Goal: Task Accomplishment & Management: Manage account settings

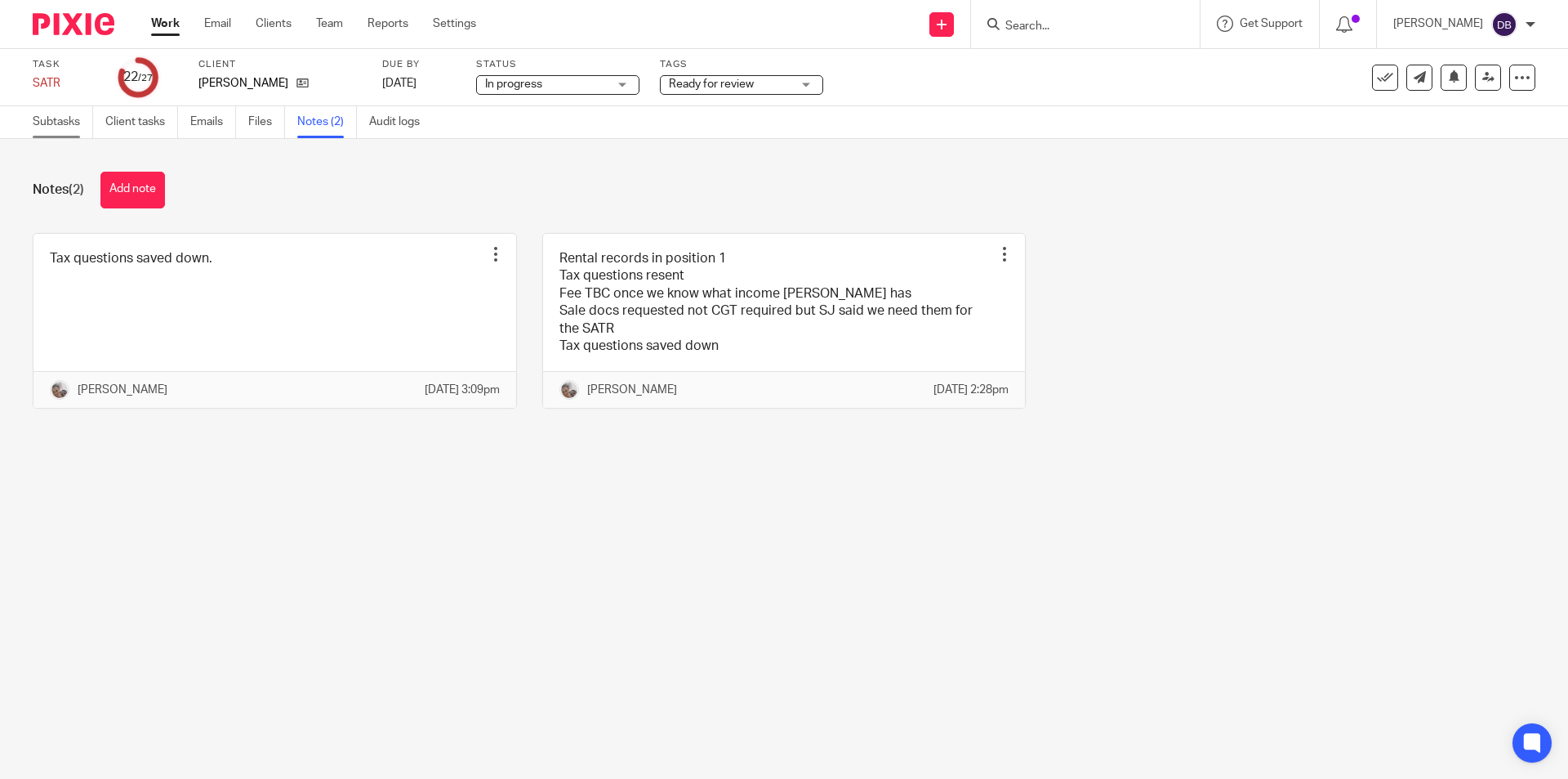
click at [62, 121] on link "Subtasks" at bounding box center [62, 122] width 60 height 32
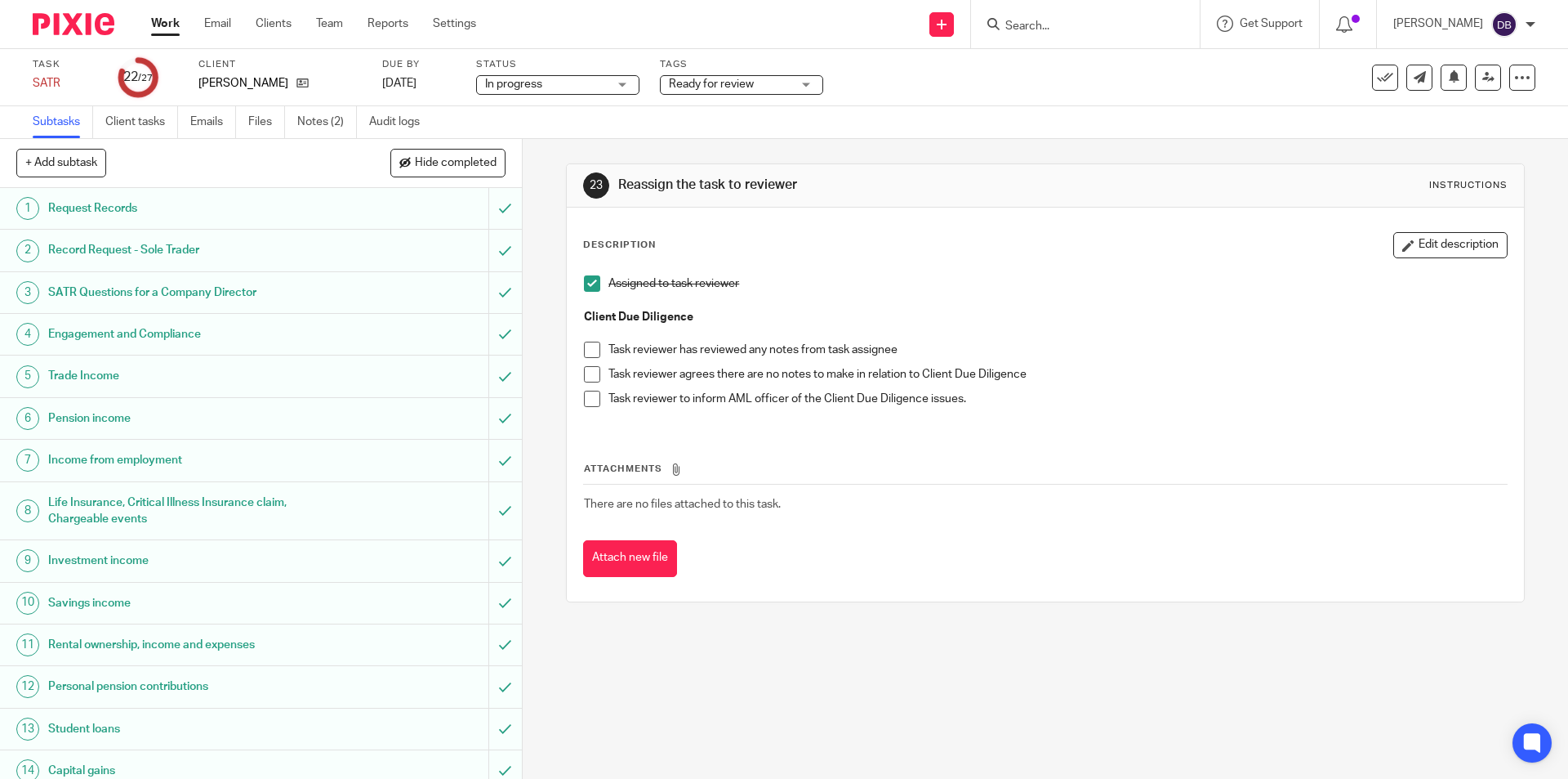
click at [794, 78] on div "Ready for review" at bounding box center [741, 85] width 163 height 20
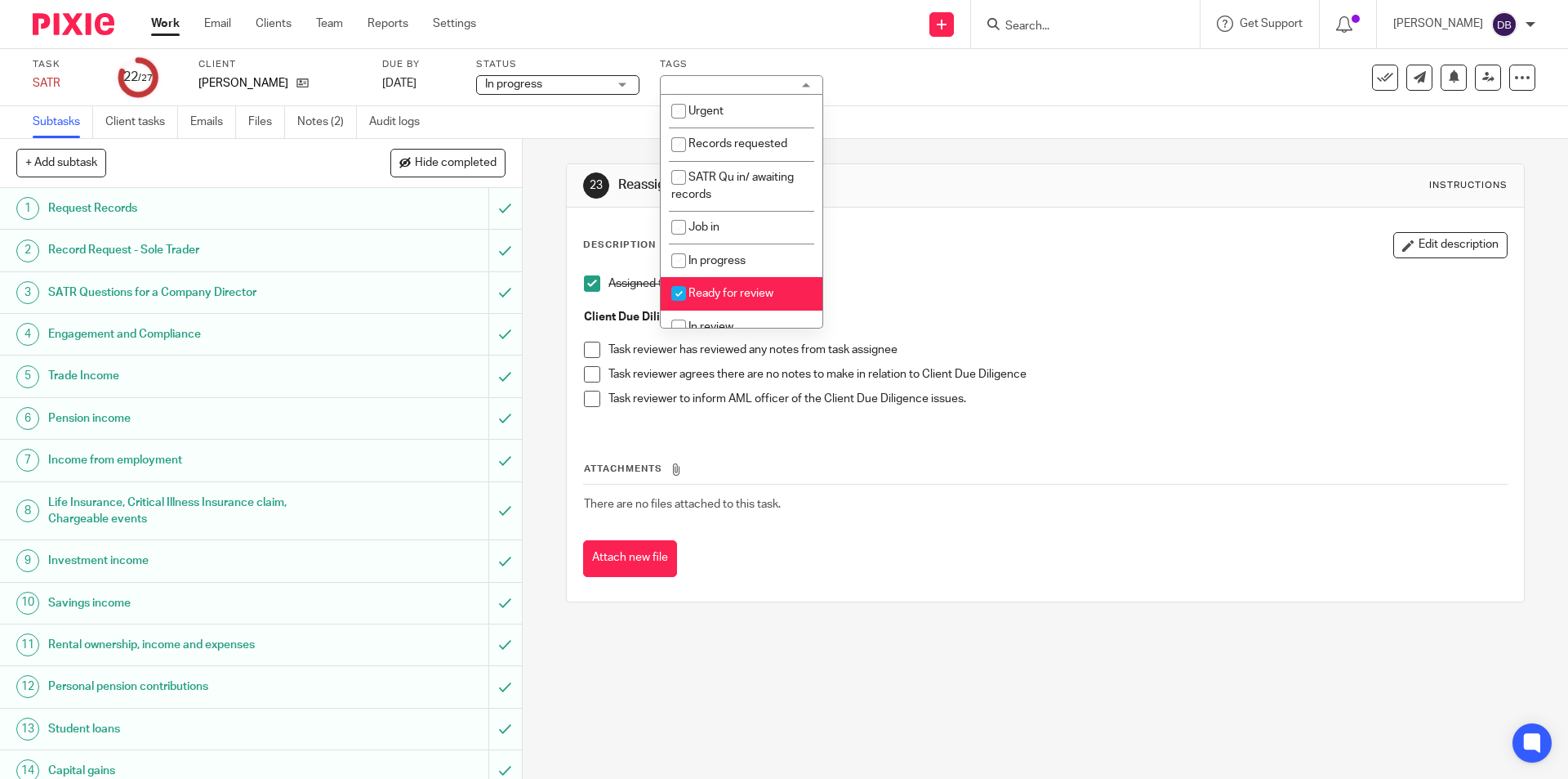
click at [712, 293] on span "Ready for review" at bounding box center [731, 294] width 85 height 12
checkbox input "false"
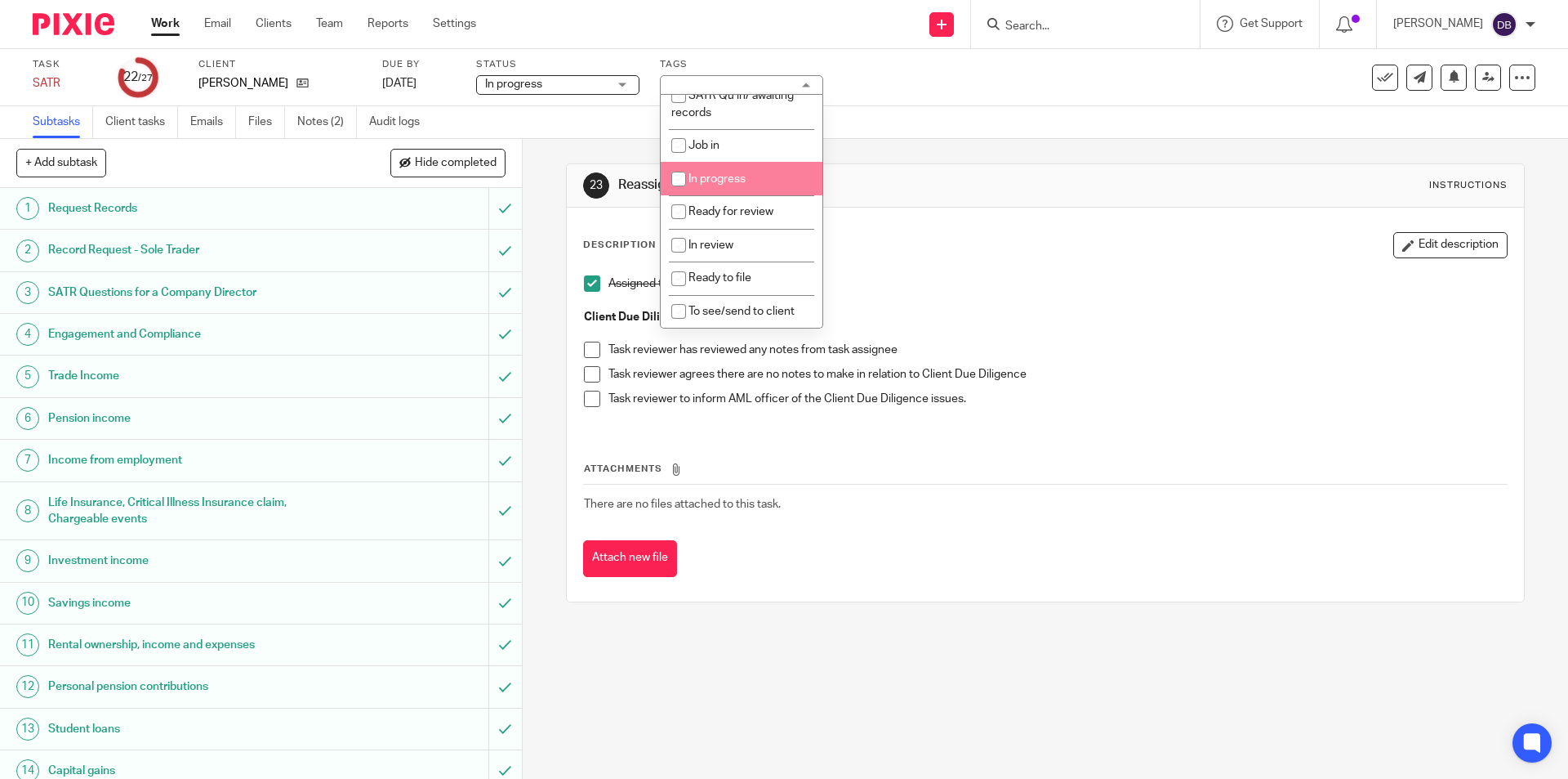
scroll to position [136, 0]
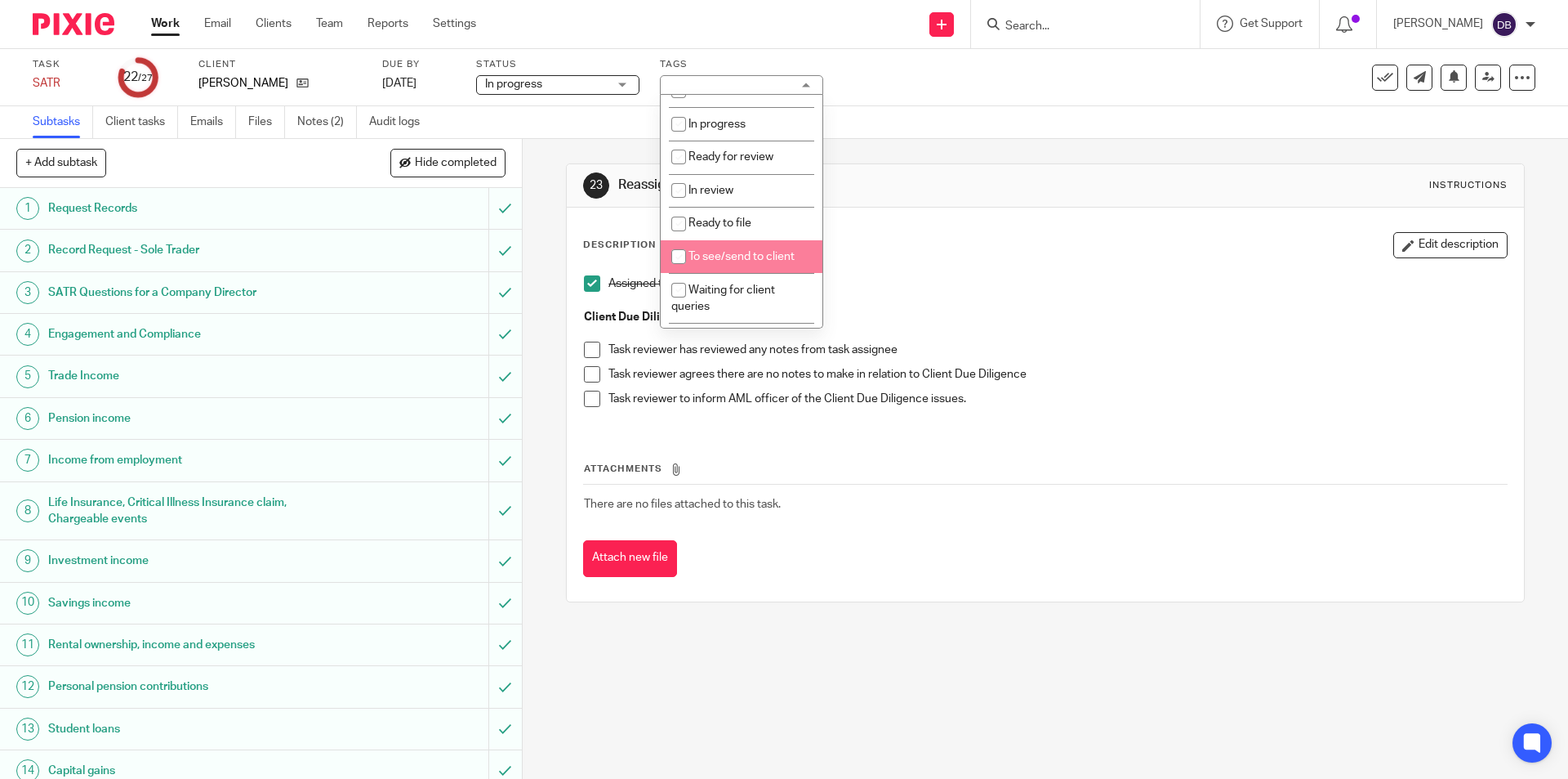
click at [708, 261] on span "To see/send to client" at bounding box center [741, 257] width 106 height 12
checkbox input "true"
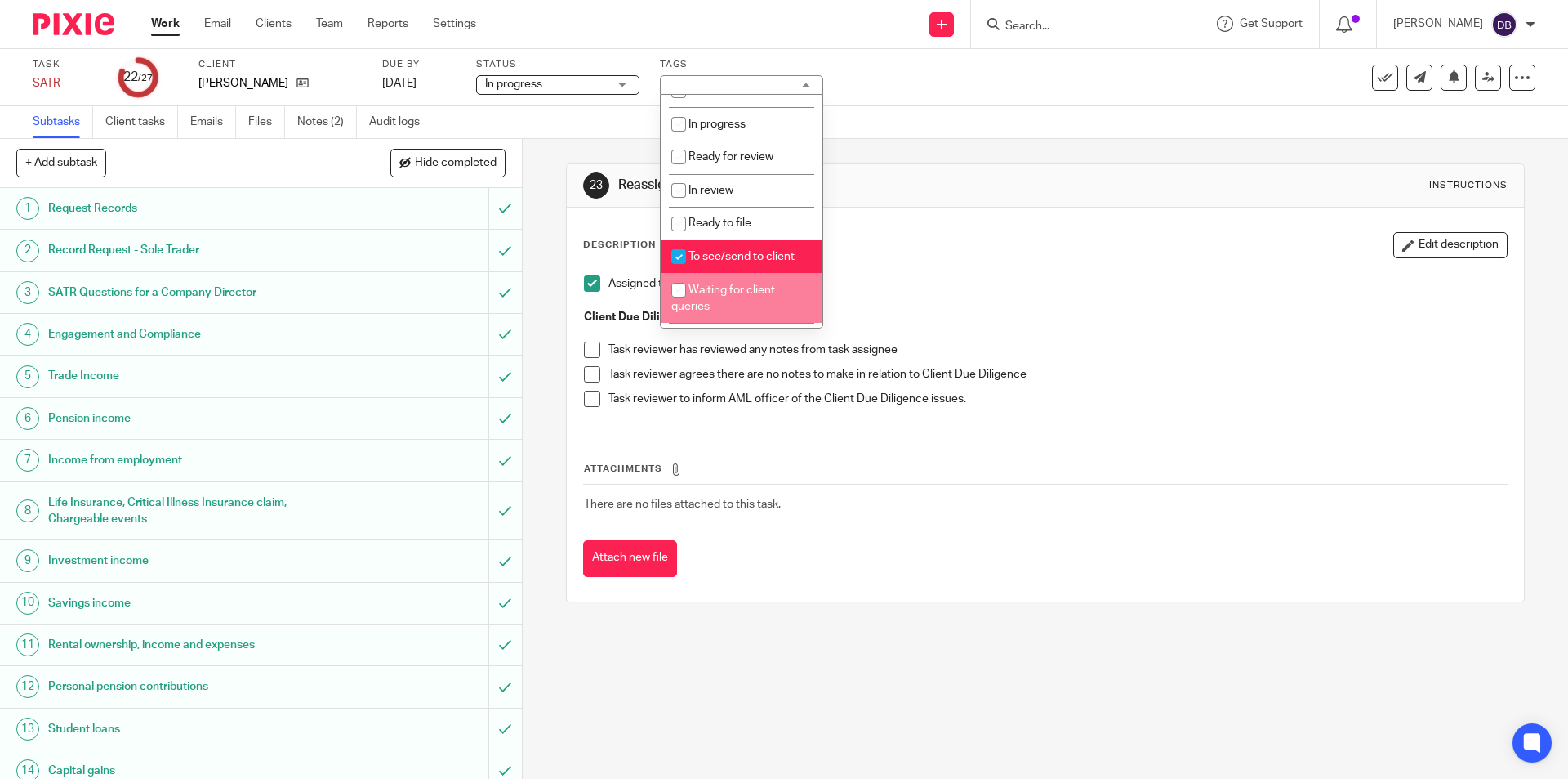
click at [536, 368] on div "23 Reassign the task to reviewer Instructions Description Edit description Assi…" at bounding box center [1045, 459] width 1045 height 640
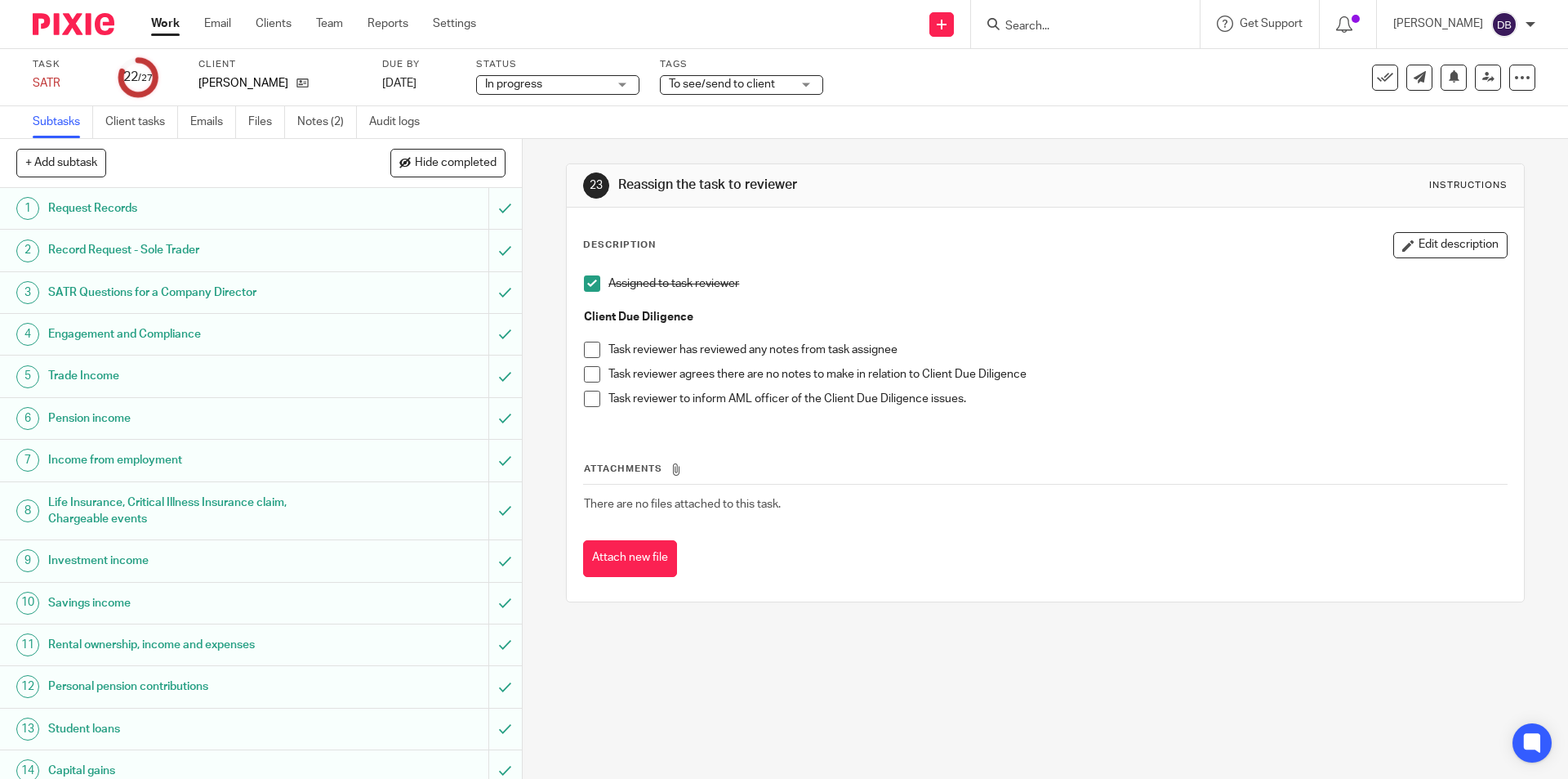
click at [590, 376] on span at bounding box center [592, 374] width 17 height 17
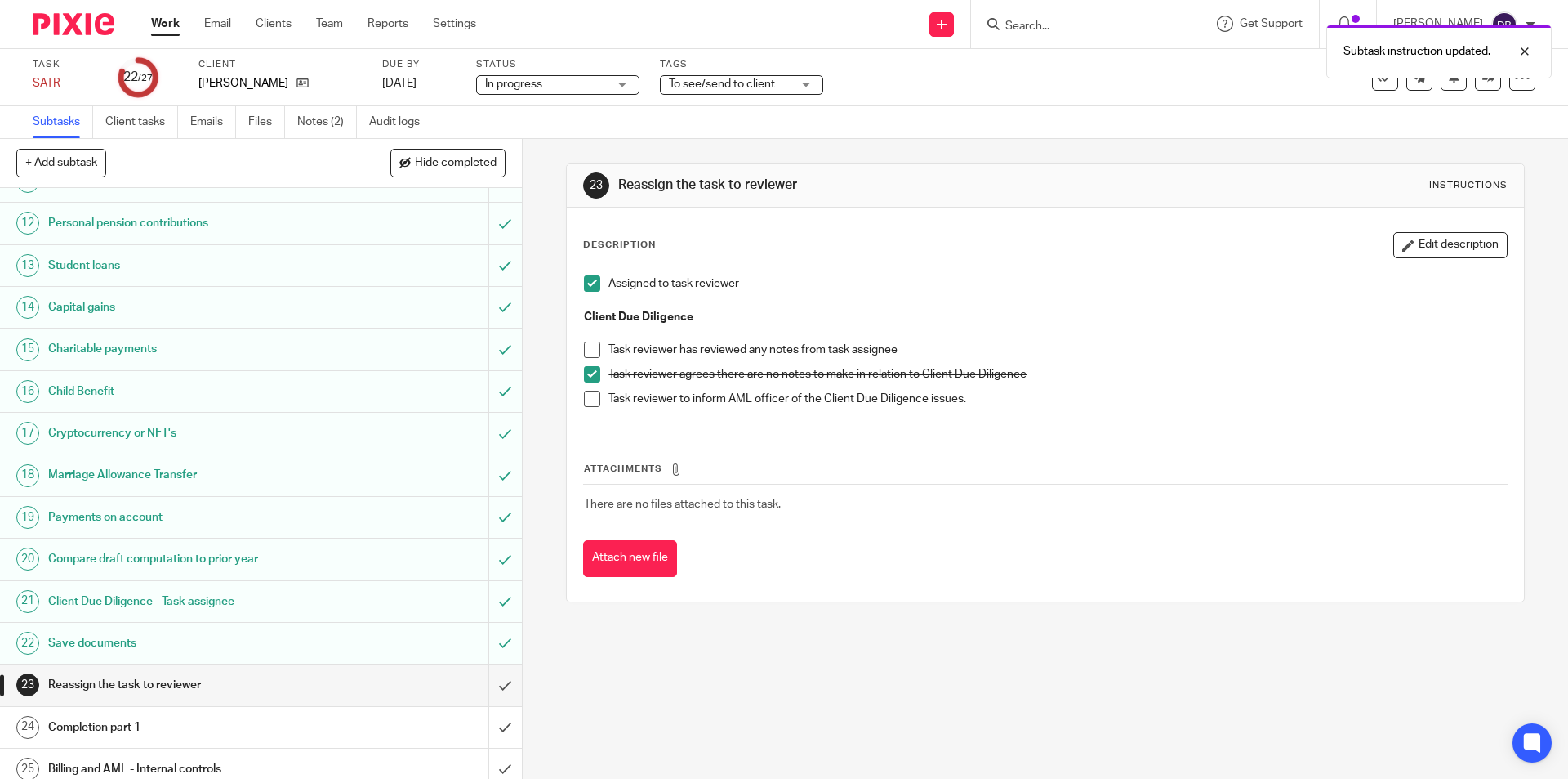
scroll to position [560, 0]
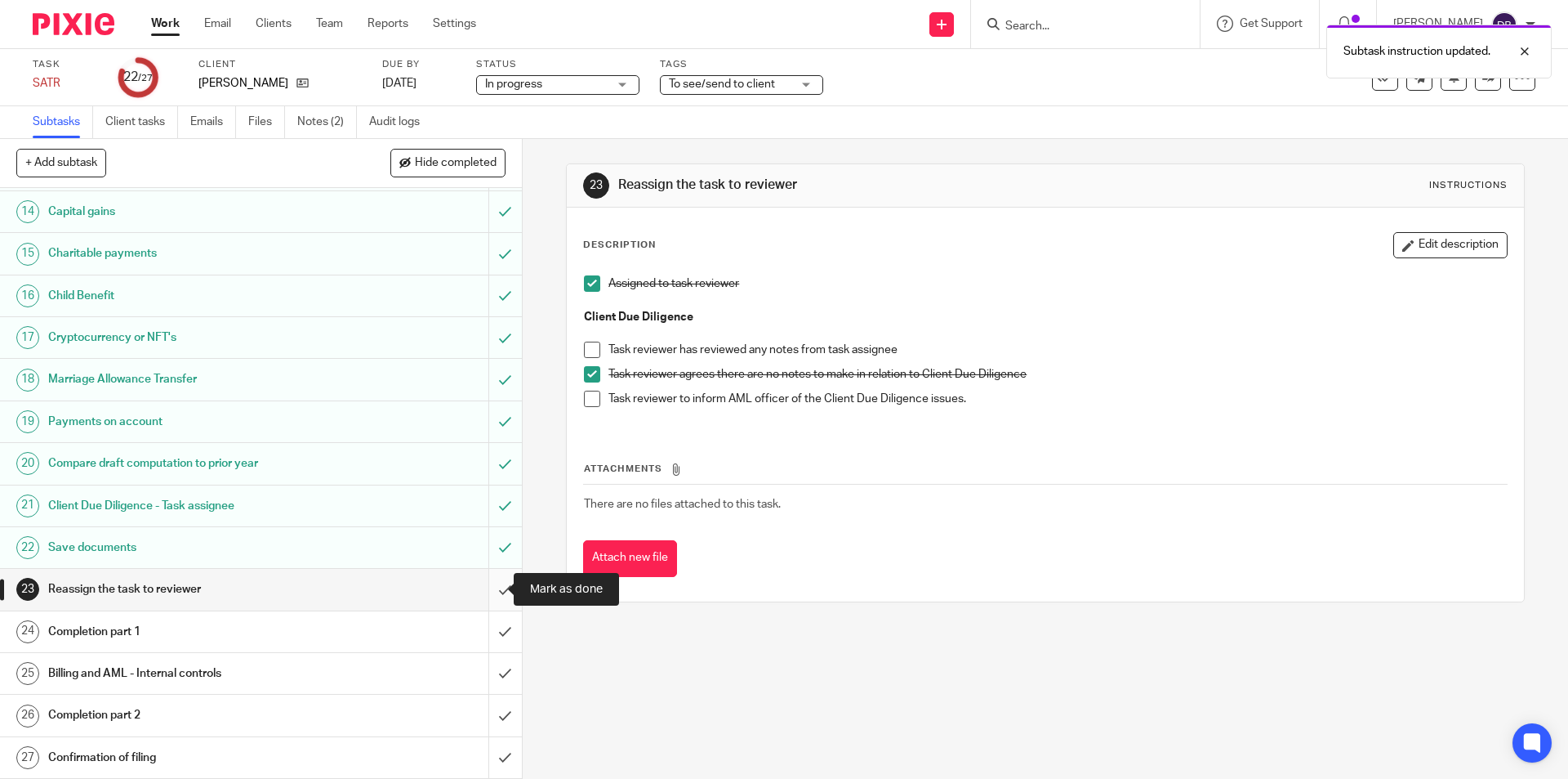
click at [493, 587] on input "submit" at bounding box center [261, 588] width 522 height 41
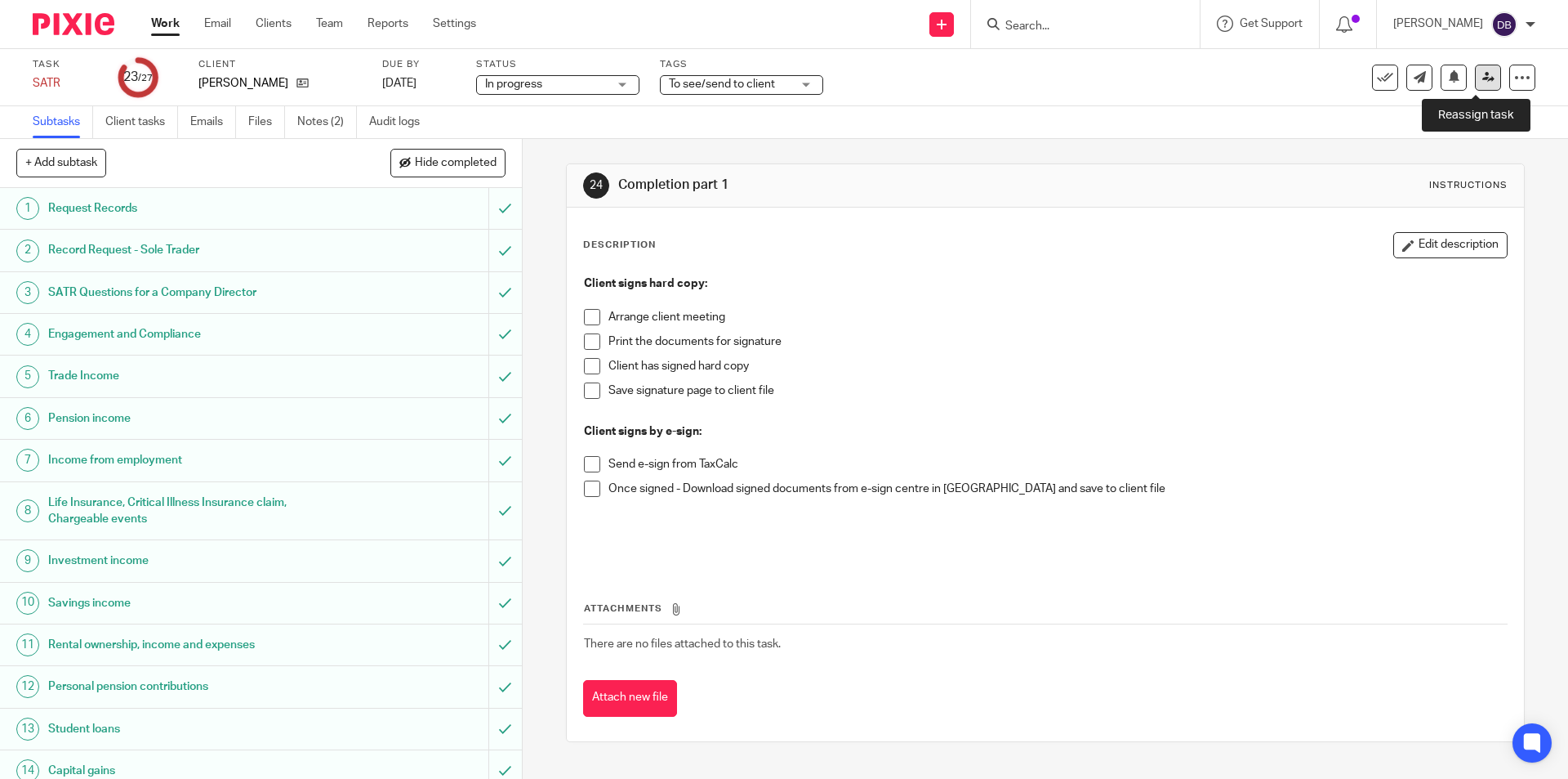
click at [1483, 73] on icon at bounding box center [1489, 77] width 12 height 12
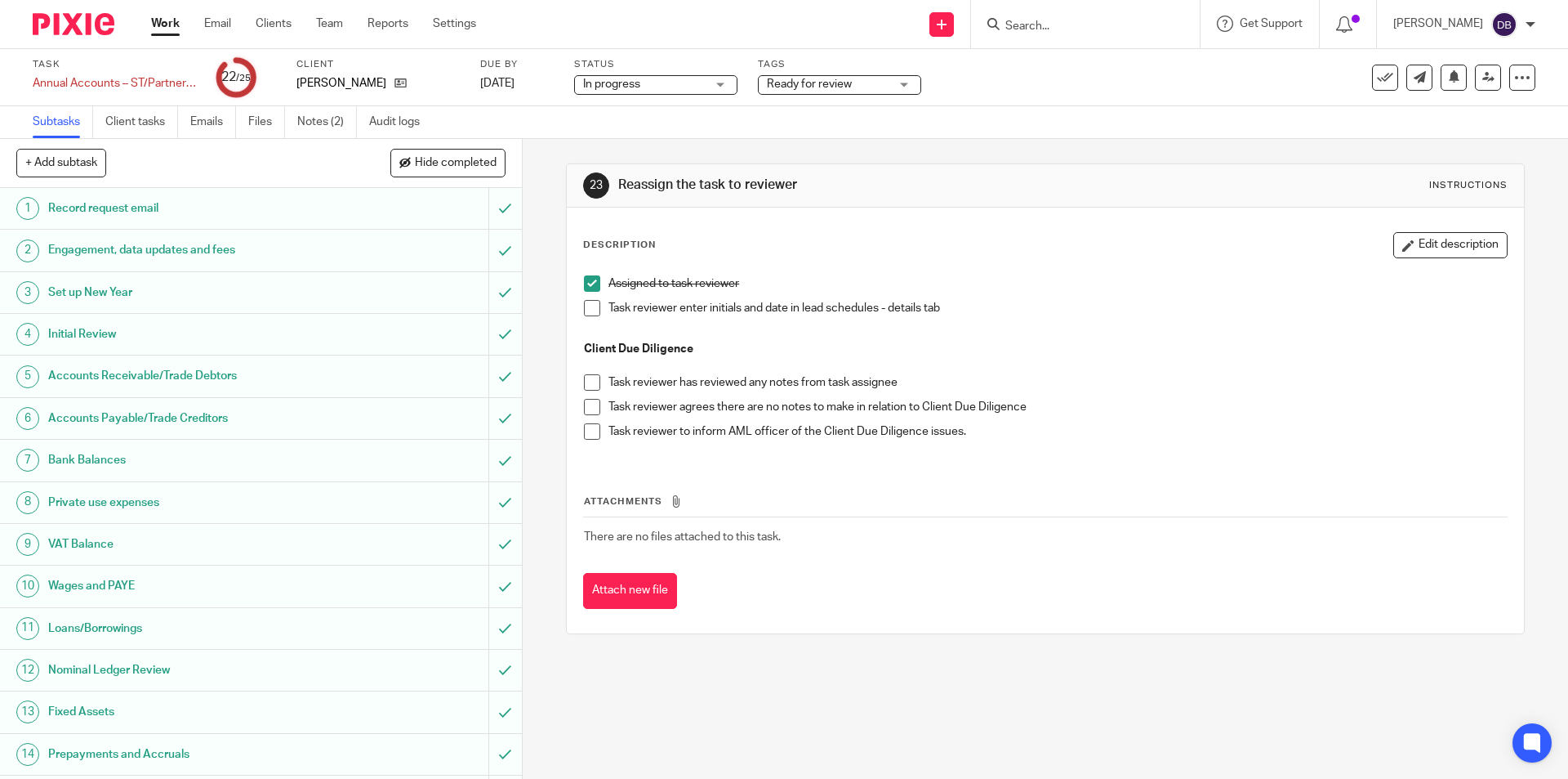
click at [913, 78] on div "Ready for review" at bounding box center [839, 85] width 163 height 20
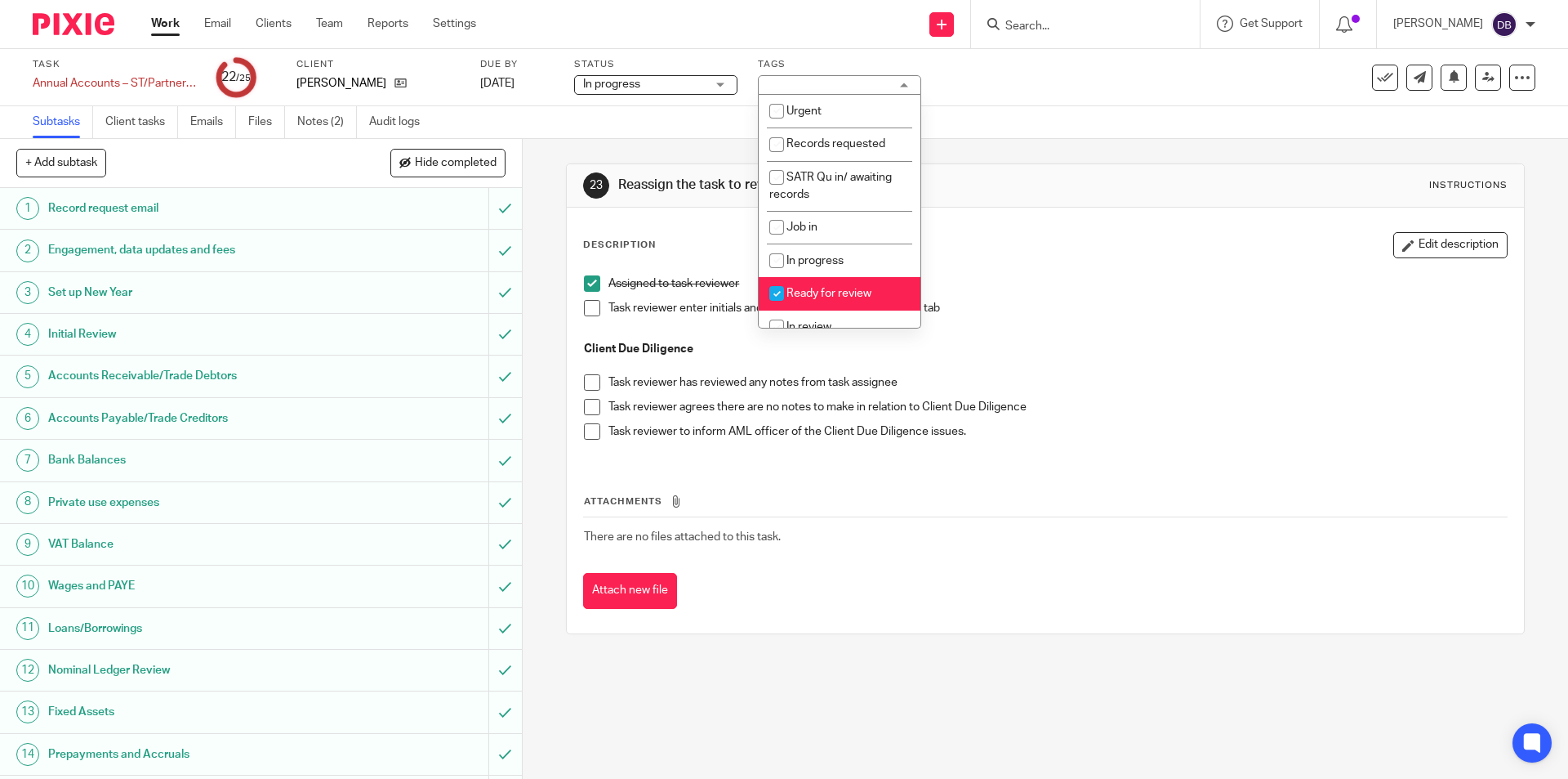
click at [816, 300] on li "Ready for review" at bounding box center [840, 294] width 162 height 34
checkbox input "false"
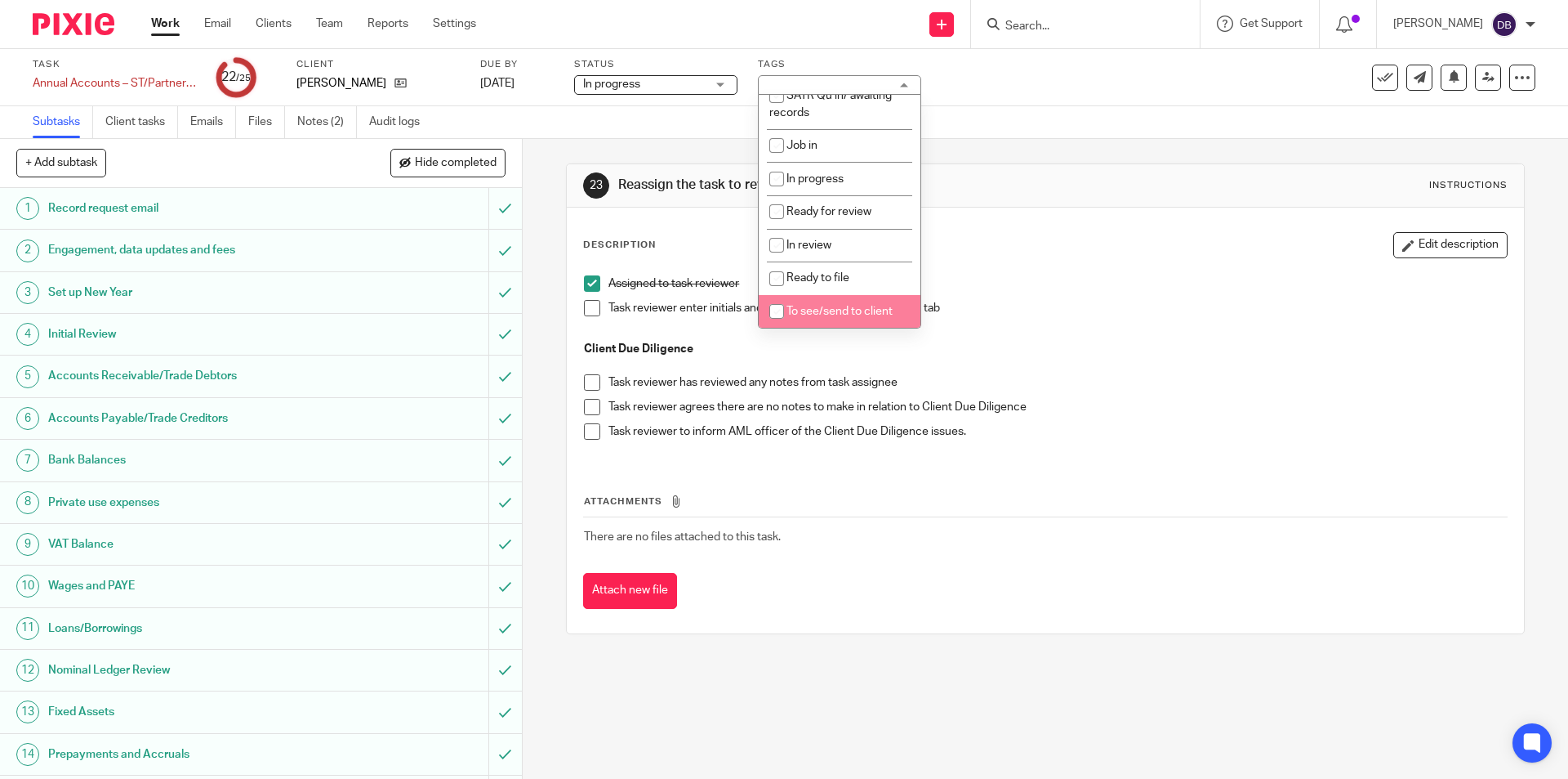
scroll to position [163, 0]
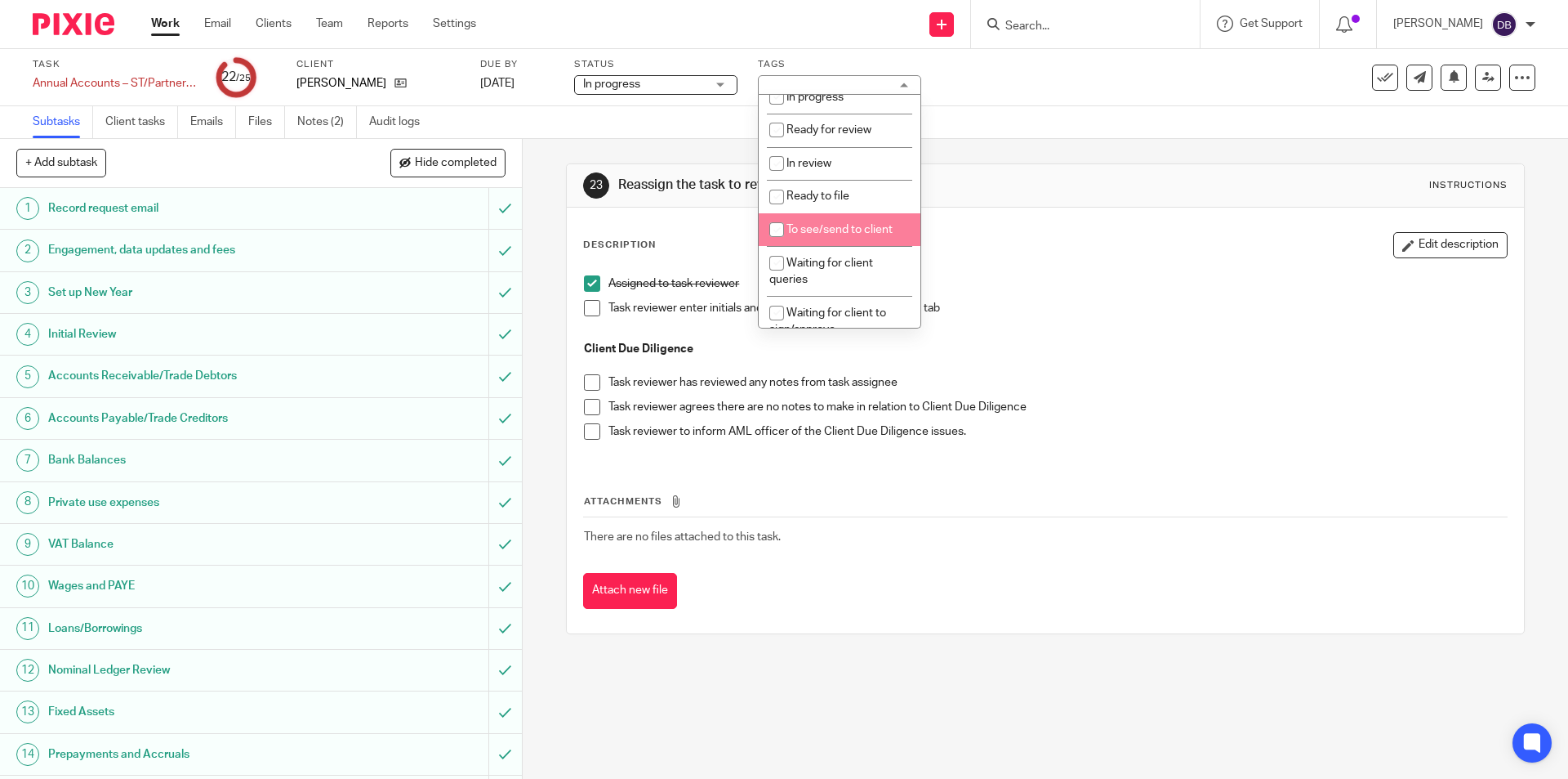
click at [823, 233] on span "To see/send to client" at bounding box center [839, 230] width 106 height 12
checkbox input "true"
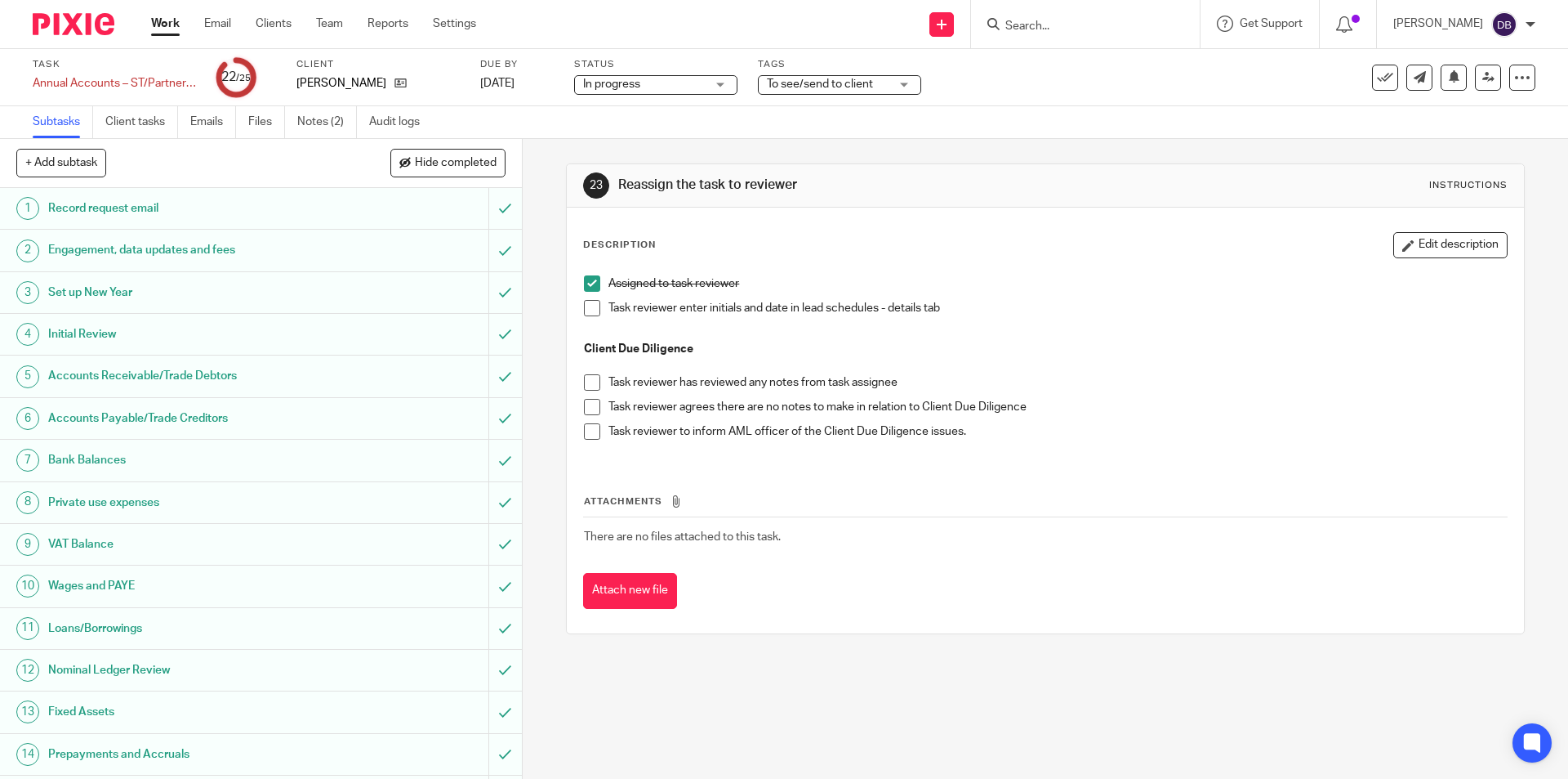
click at [594, 306] on span at bounding box center [592, 307] width 17 height 17
click at [587, 408] on span at bounding box center [592, 406] width 17 height 17
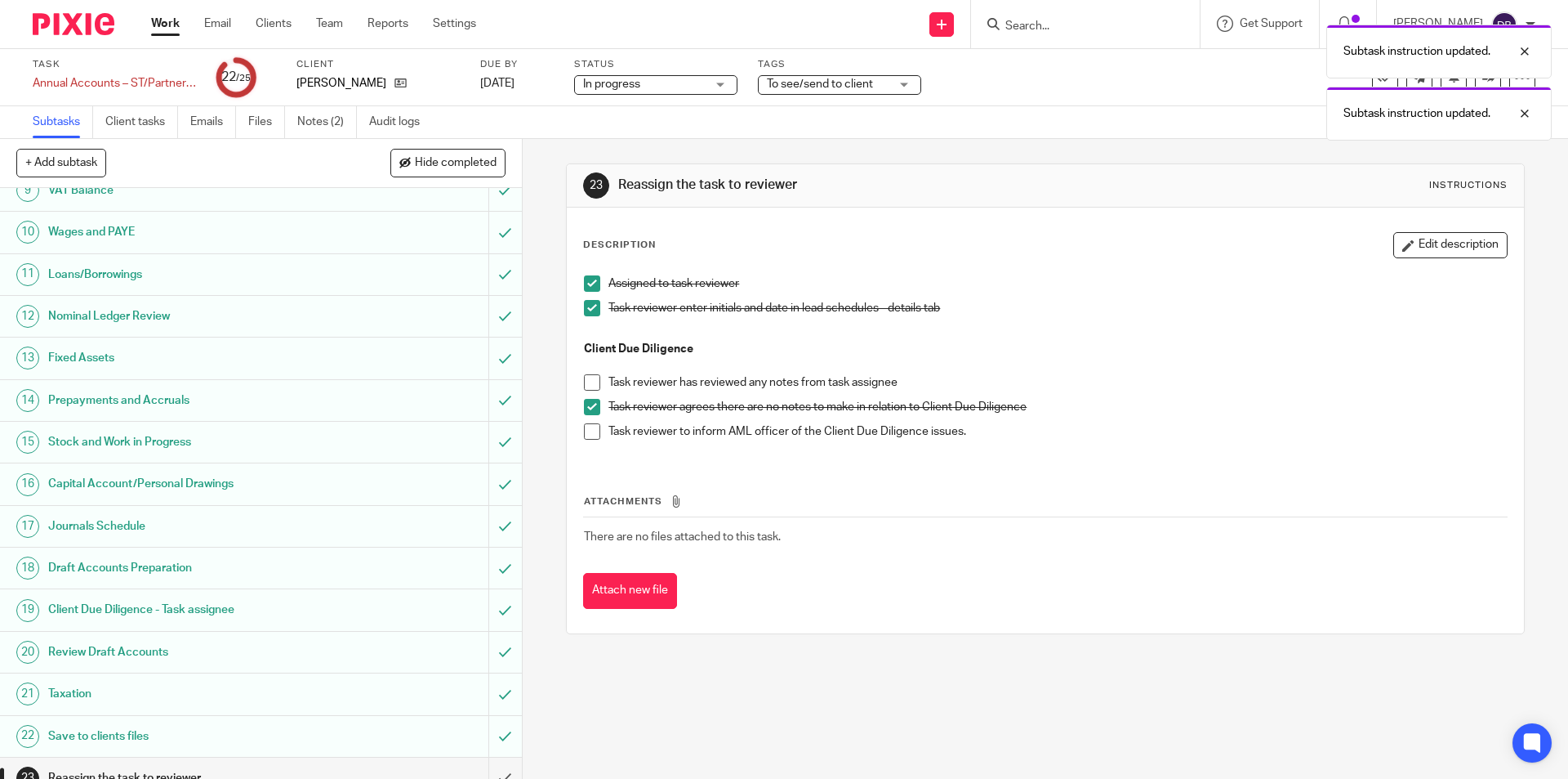
scroll to position [459, 0]
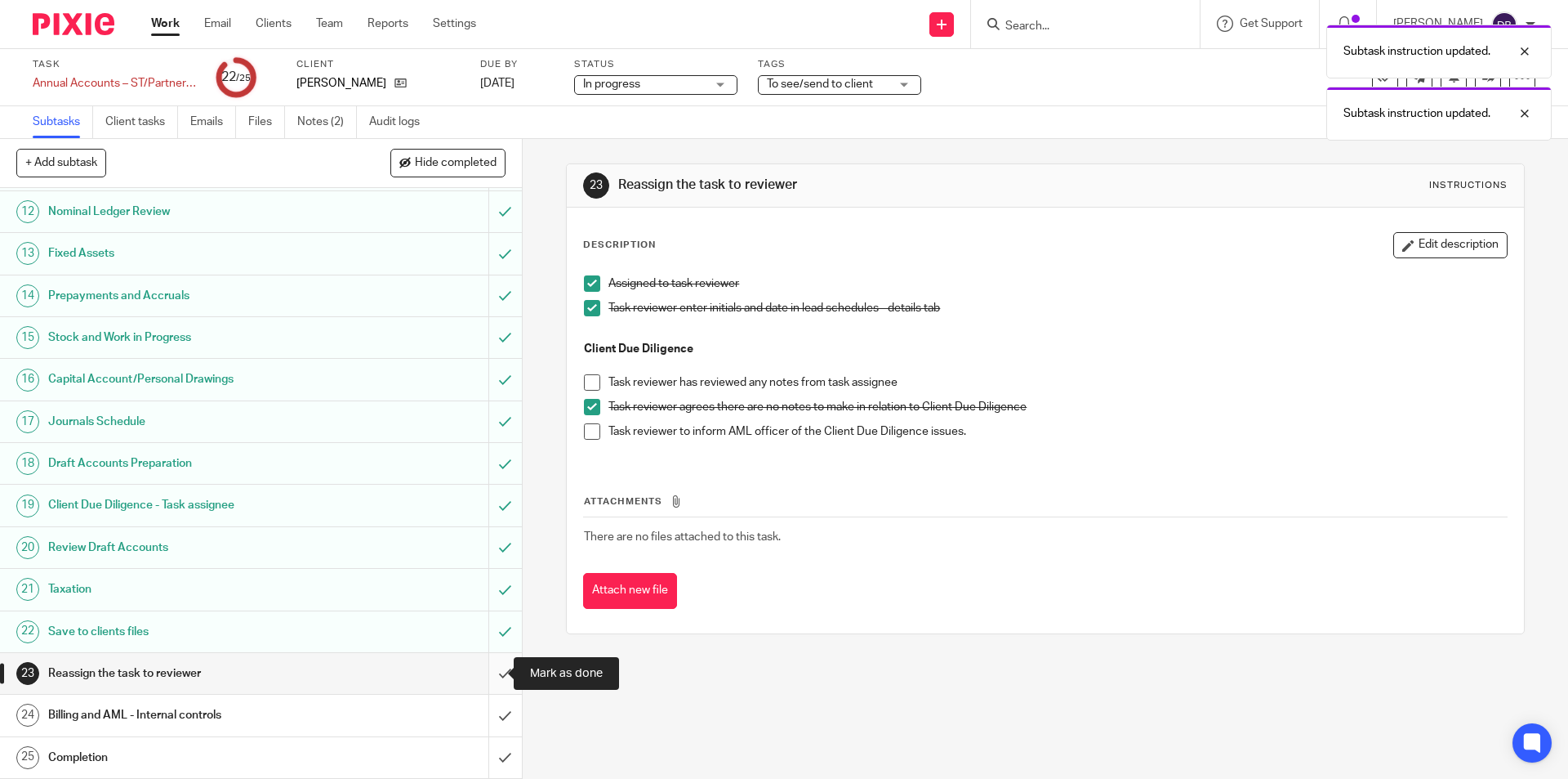
click at [483, 676] on input "submit" at bounding box center [261, 673] width 522 height 41
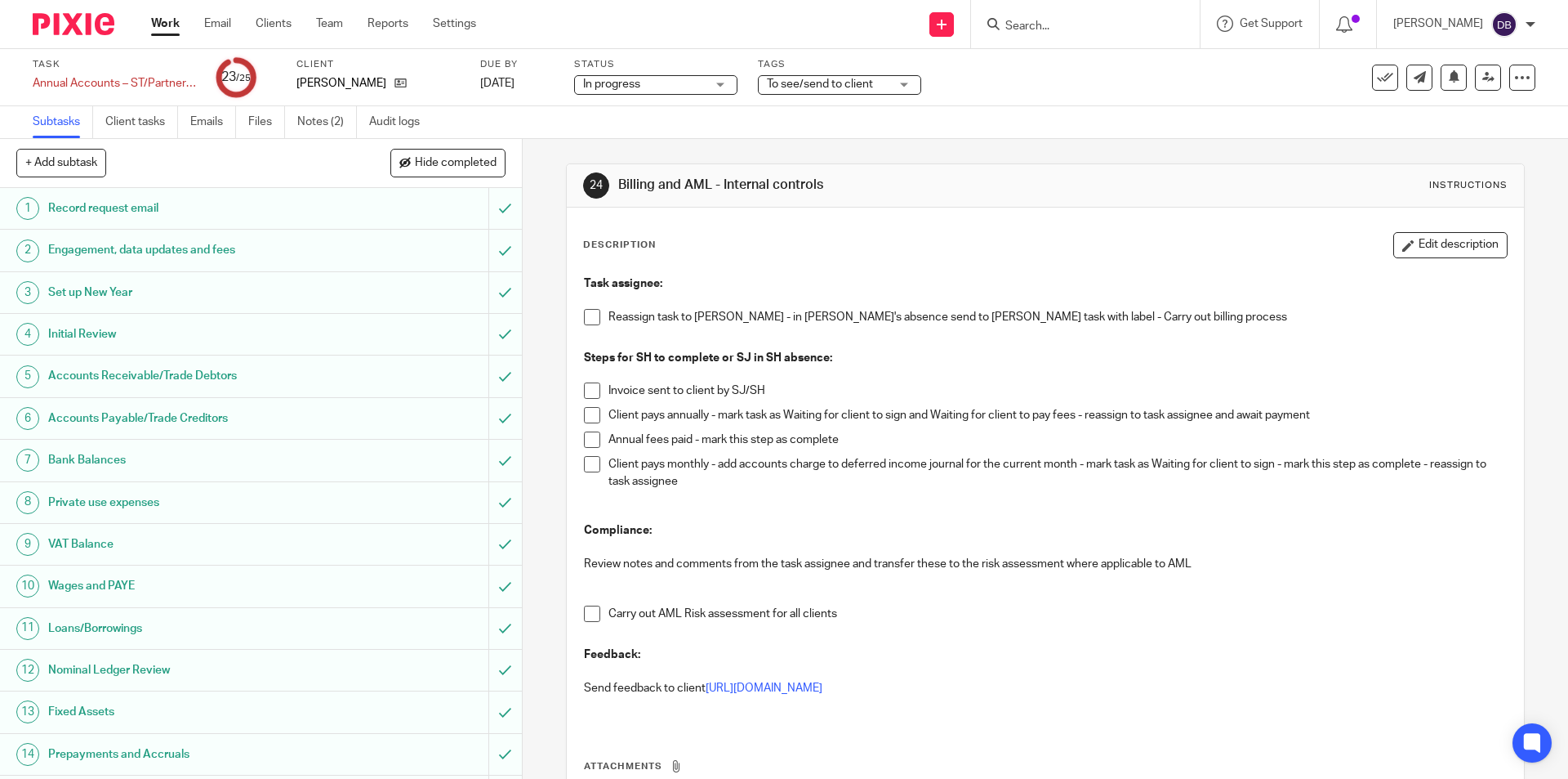
click at [536, 288] on div "24 Billing and AML - Internal controls Instructions Description Edit descriptio…" at bounding box center [1045, 459] width 1045 height 640
click at [1483, 74] on icon at bounding box center [1489, 77] width 12 height 12
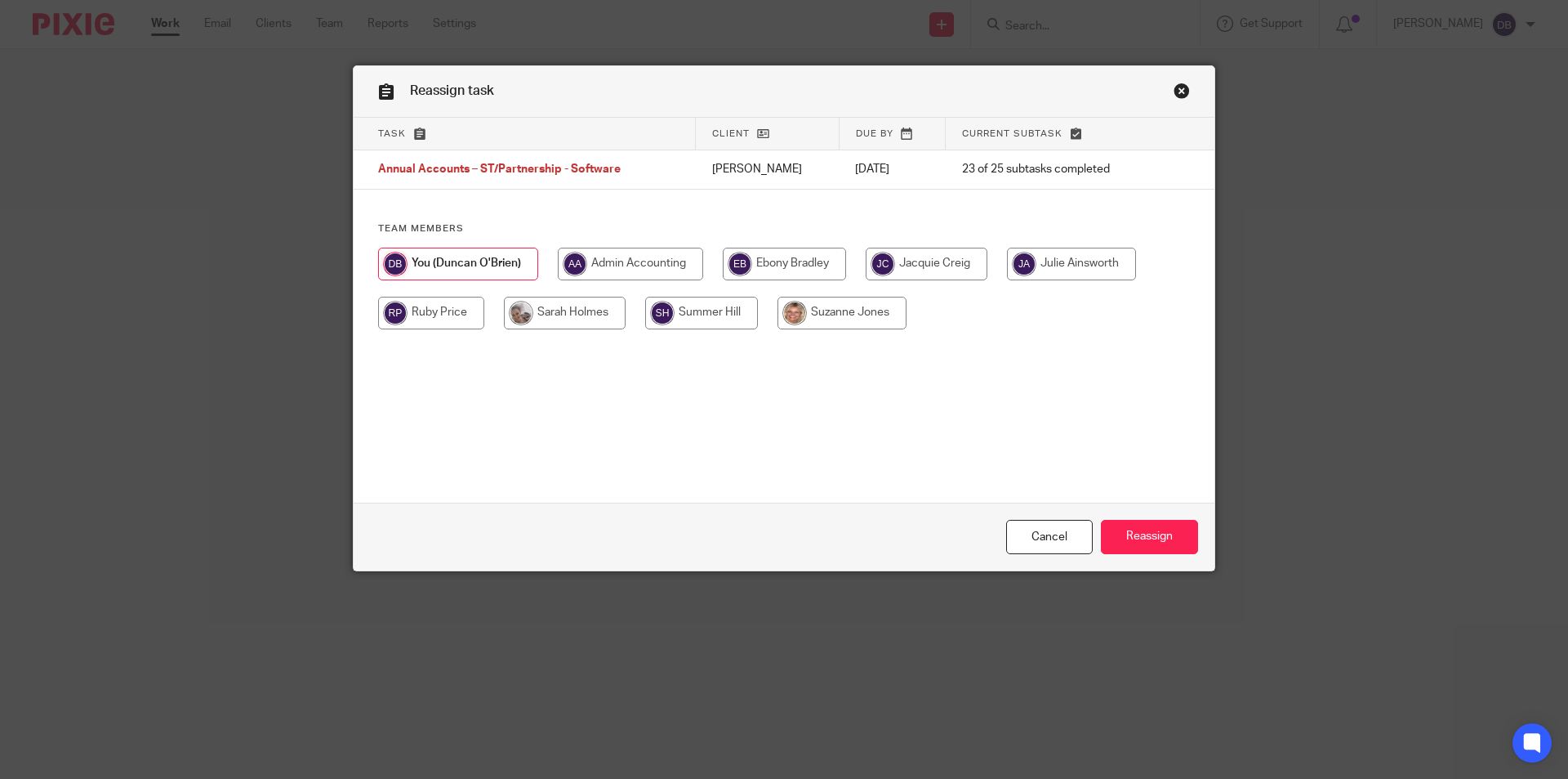
click at [781, 262] on input "radio" at bounding box center [784, 264] width 124 height 33
radio input "true"
click at [1150, 538] on input "Reassign" at bounding box center [1150, 538] width 97 height 36
click at [794, 252] on input "radio" at bounding box center [784, 264] width 124 height 33
radio input "true"
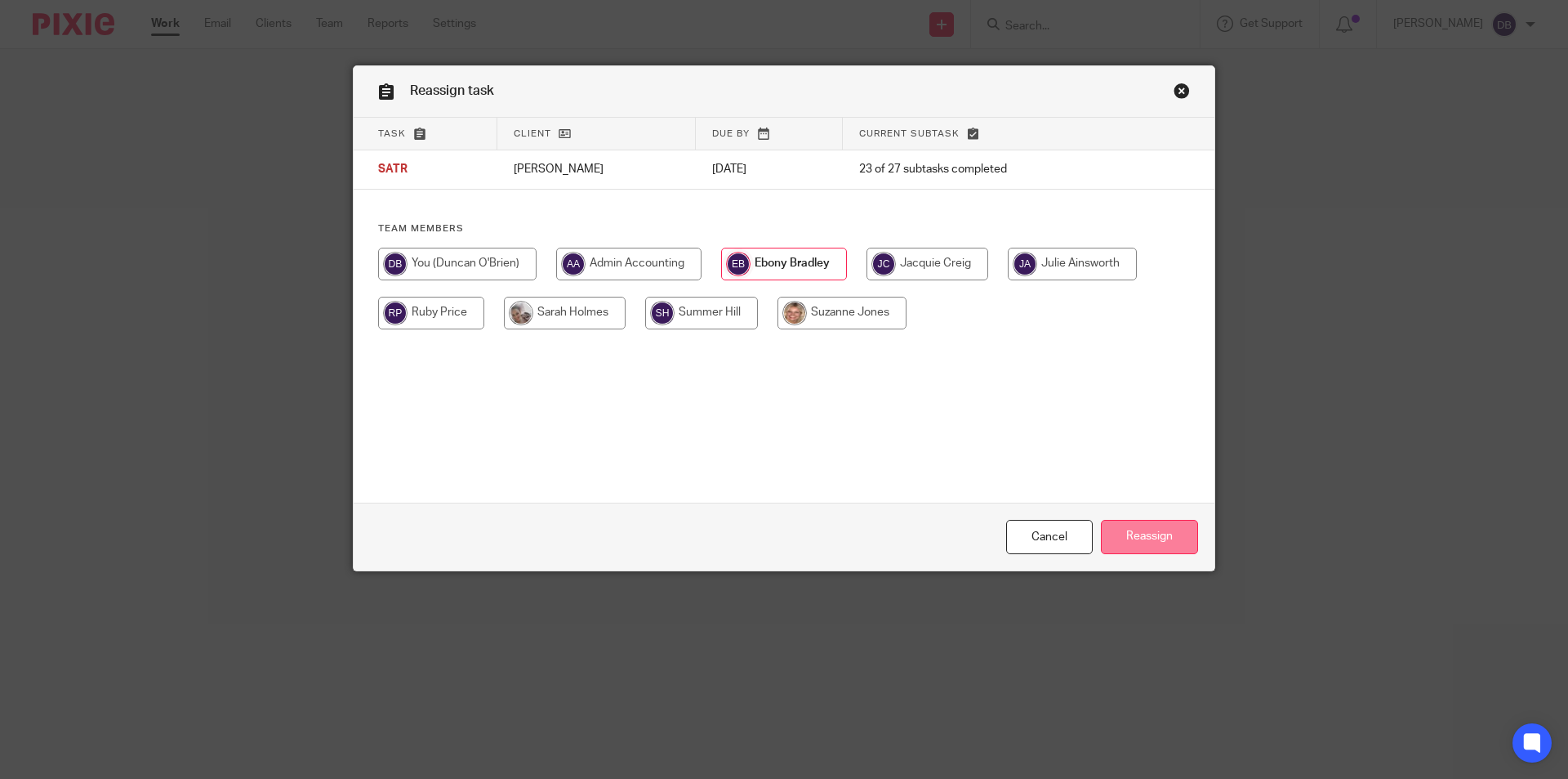
click at [1156, 534] on input "Reassign" at bounding box center [1150, 538] width 97 height 36
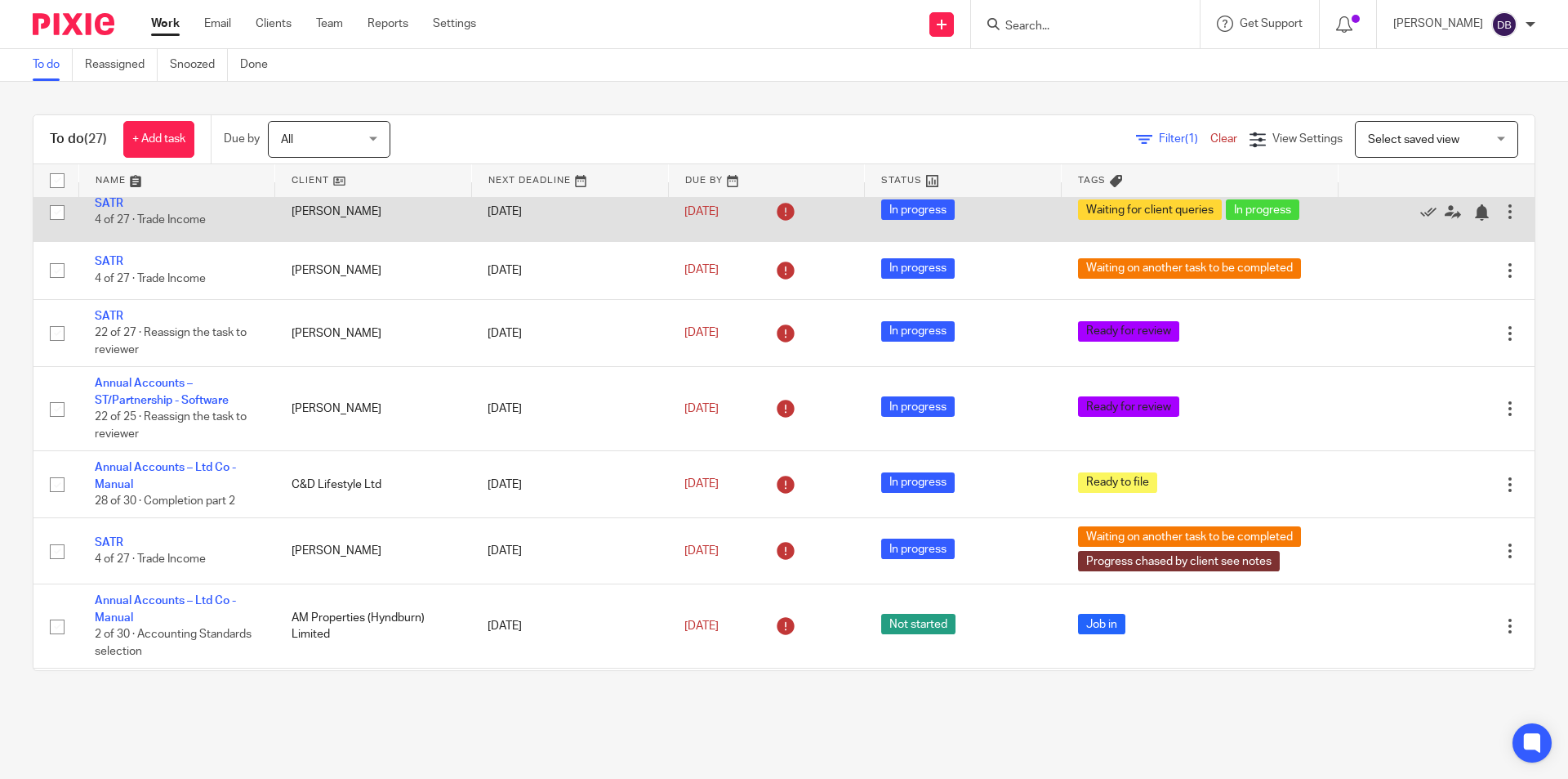
scroll to position [490, 0]
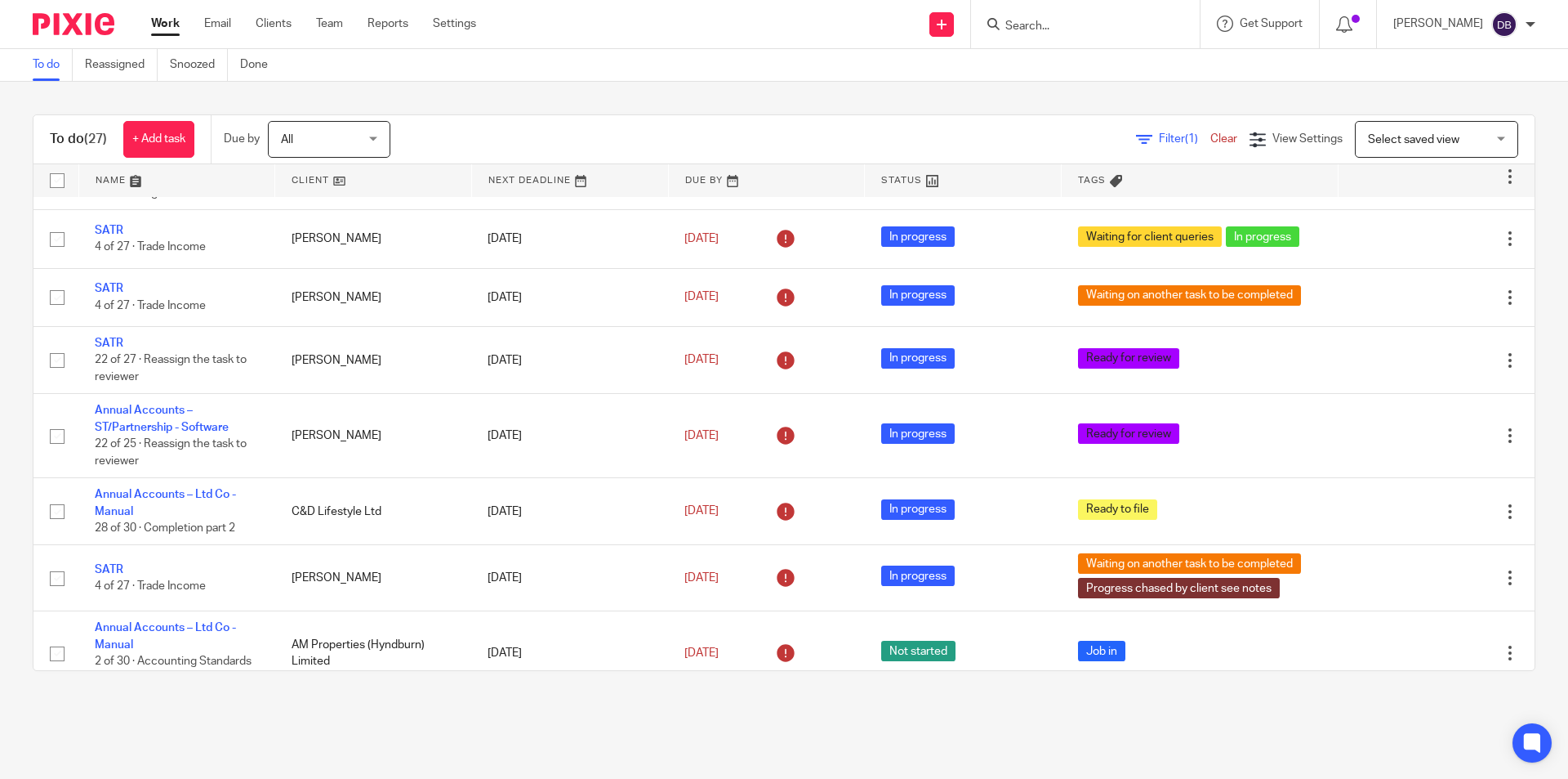
click at [169, 19] on link "Work" at bounding box center [165, 24] width 29 height 17
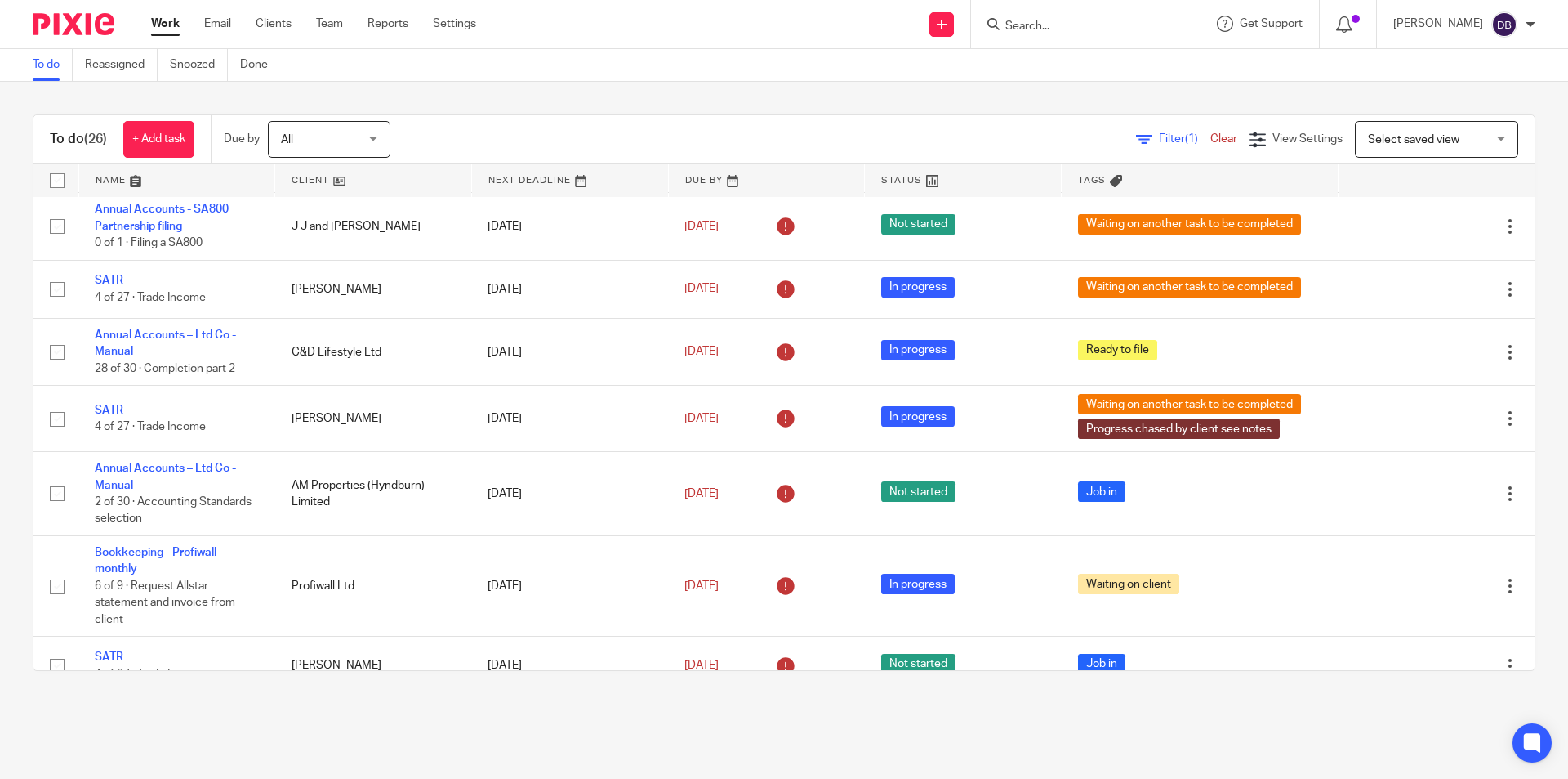
scroll to position [736, 0]
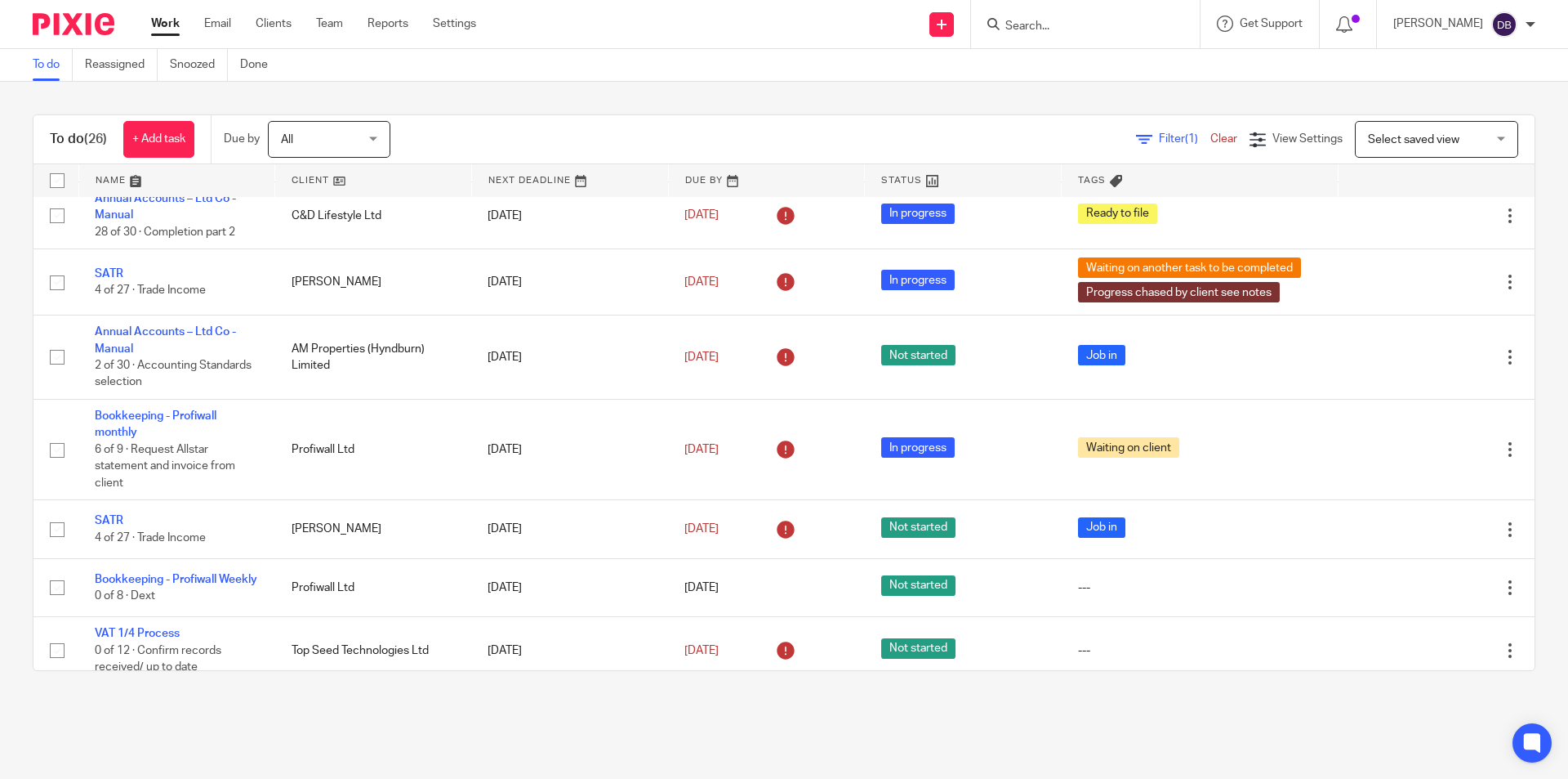
click at [291, 731] on main "To do Reassigned Snoozed Done To do (26) + Add task Due by All All [DATE] [DATE…" at bounding box center [784, 390] width 1568 height 779
